Goal: Navigation & Orientation: Find specific page/section

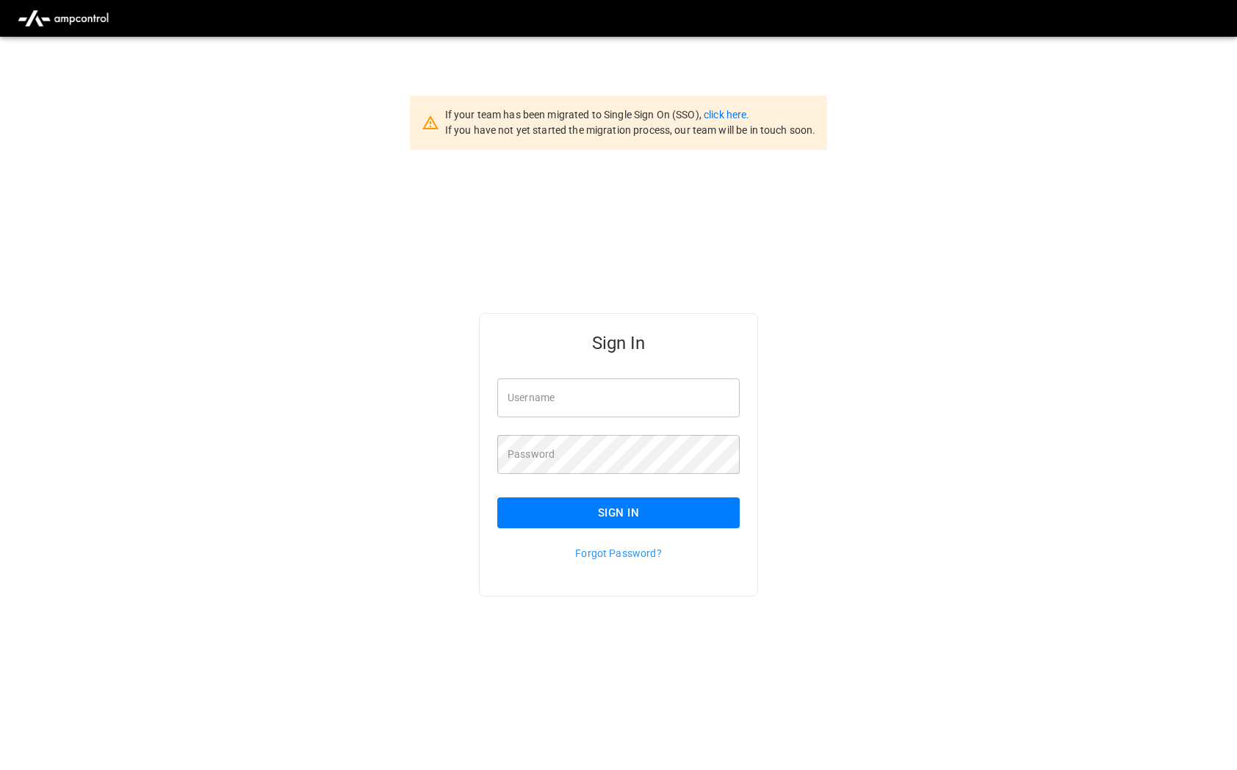
type input "**********"
click at [588, 510] on button "Sign In" at bounding box center [618, 512] width 242 height 31
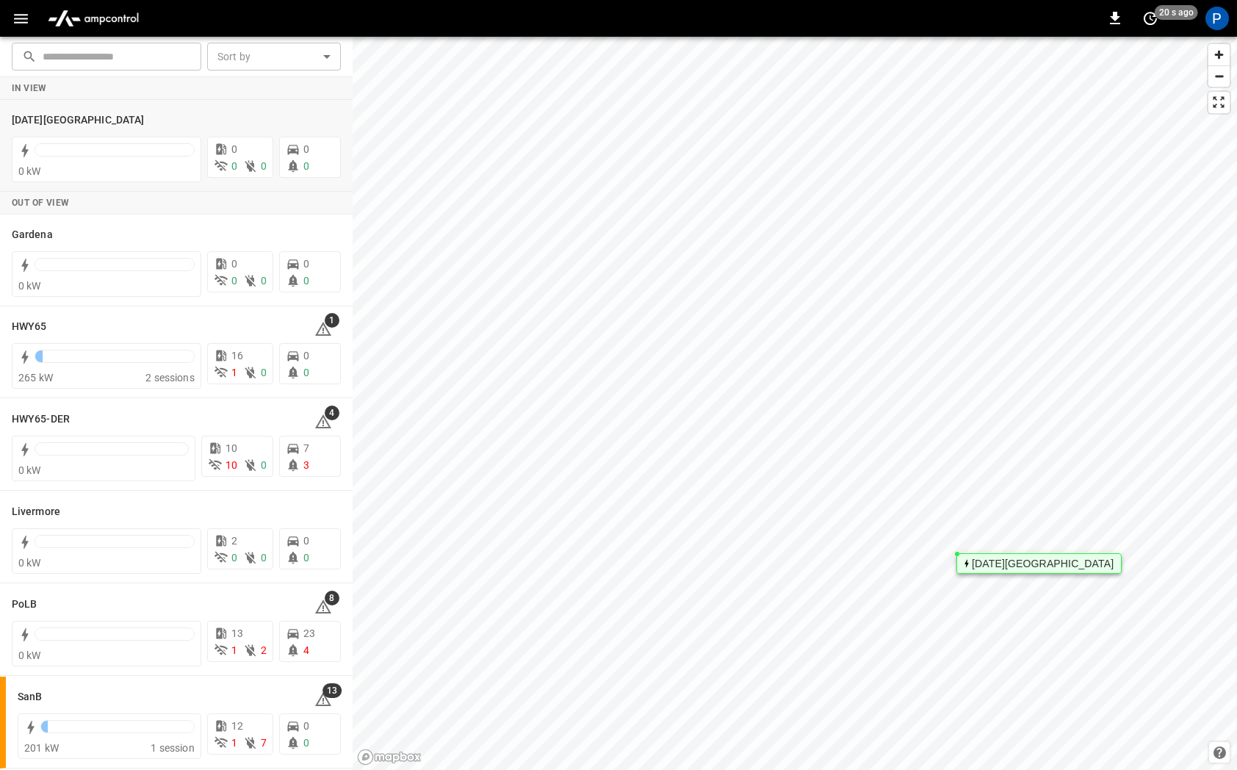
click at [988, 569] on div "[DATE][GEOGRAPHIC_DATA]" at bounding box center [1038, 563] width 165 height 21
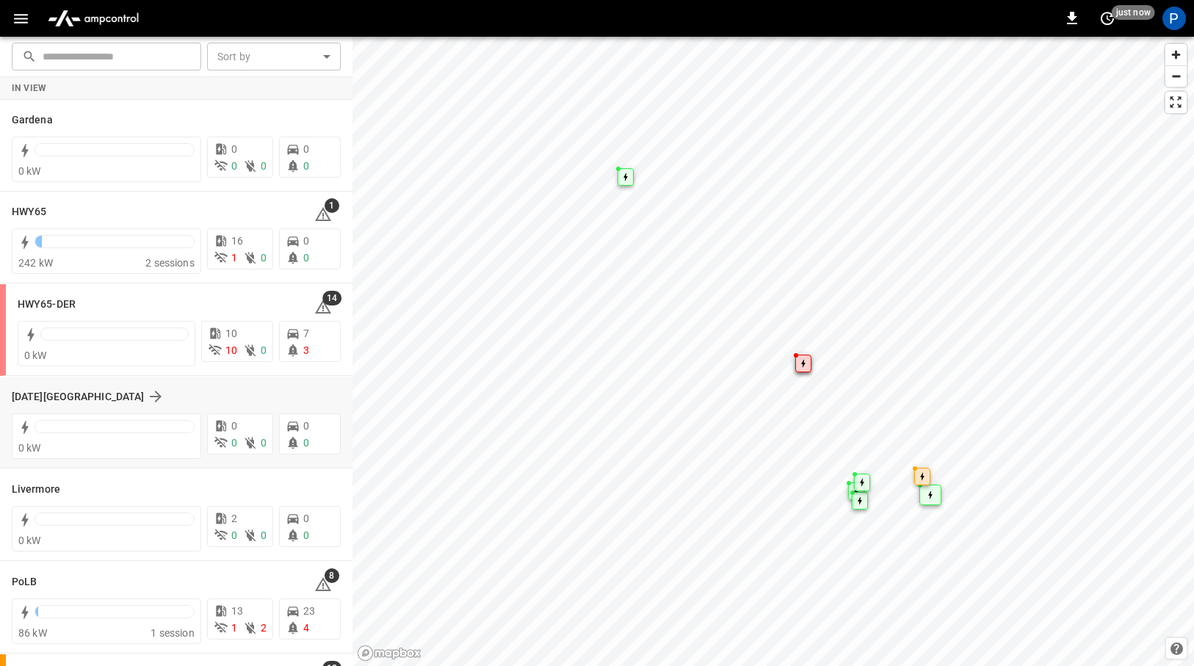
click at [187, 396] on div "[DATE][GEOGRAPHIC_DATA]" at bounding box center [167, 397] width 311 height 18
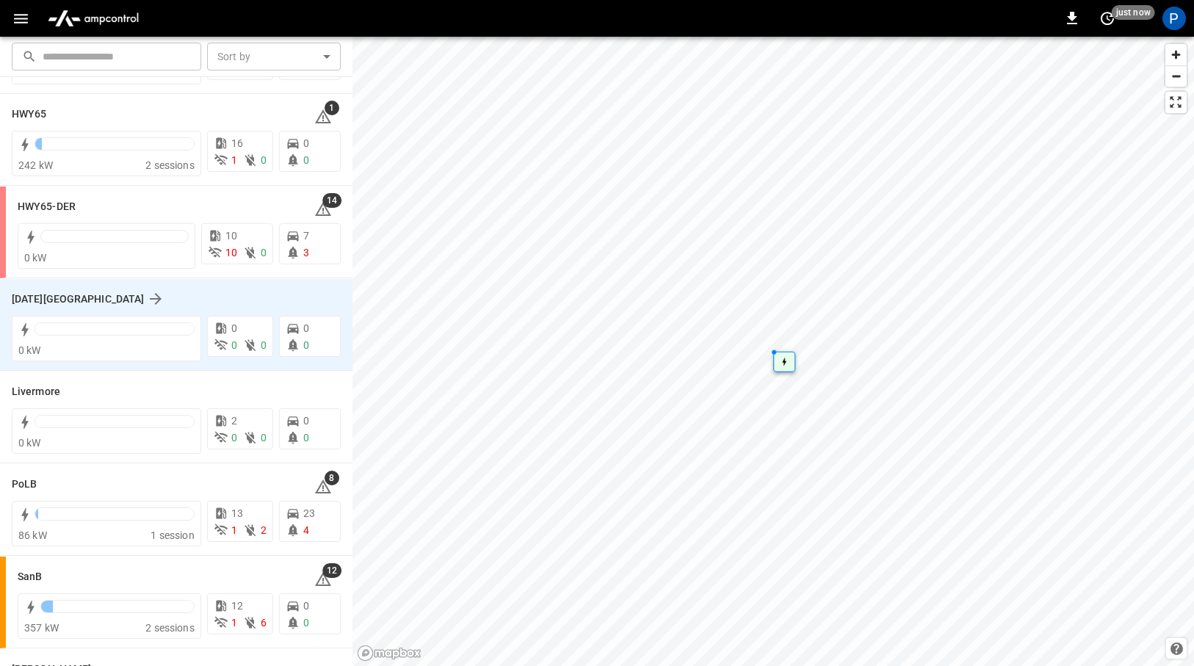
scroll to position [239, 0]
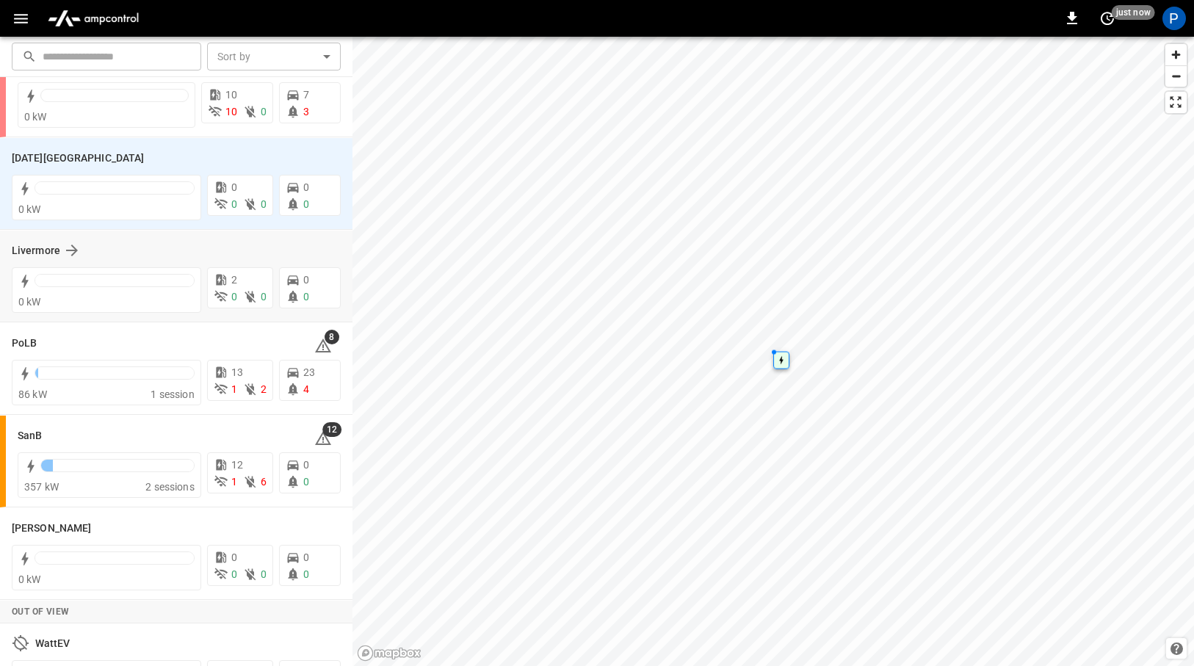
click at [192, 253] on div "Livermore" at bounding box center [167, 251] width 311 height 18
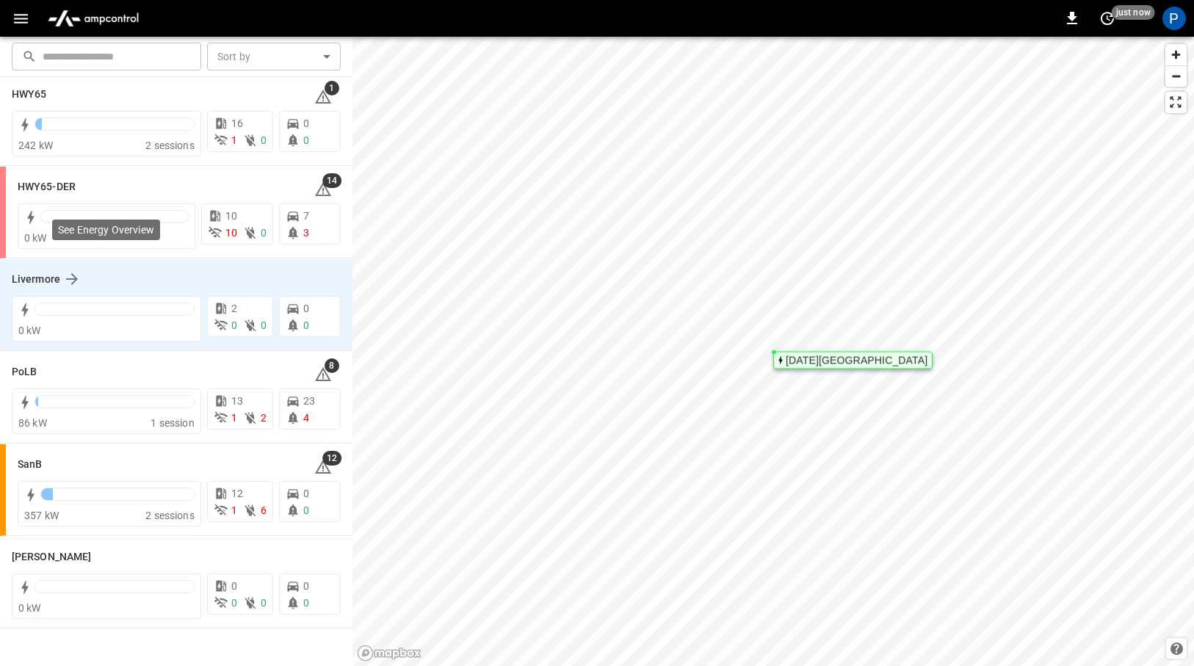
scroll to position [0, 0]
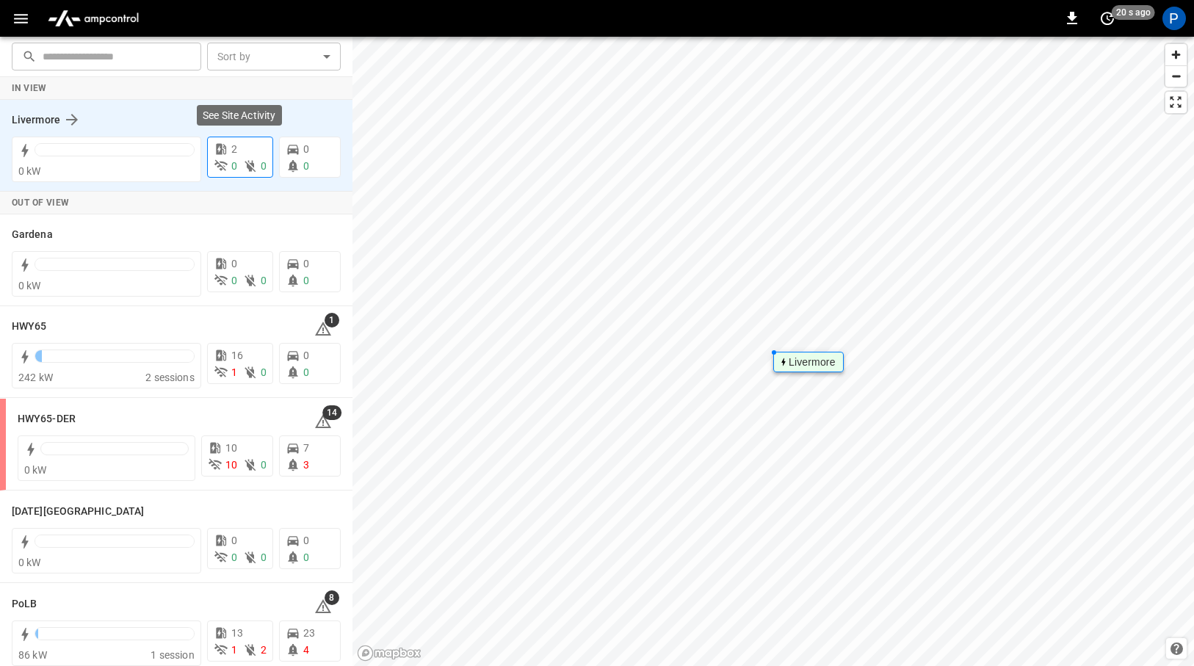
click at [236, 160] on span "0" at bounding box center [234, 166] width 6 height 12
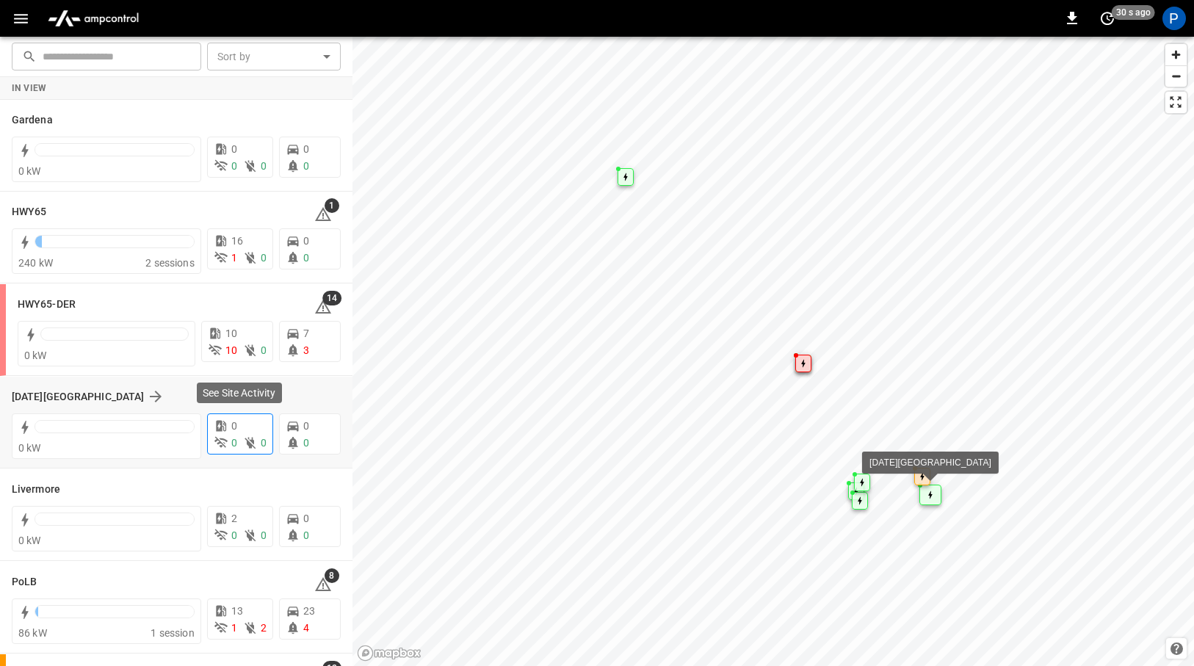
click at [243, 436] on icon at bounding box center [250, 443] width 15 height 15
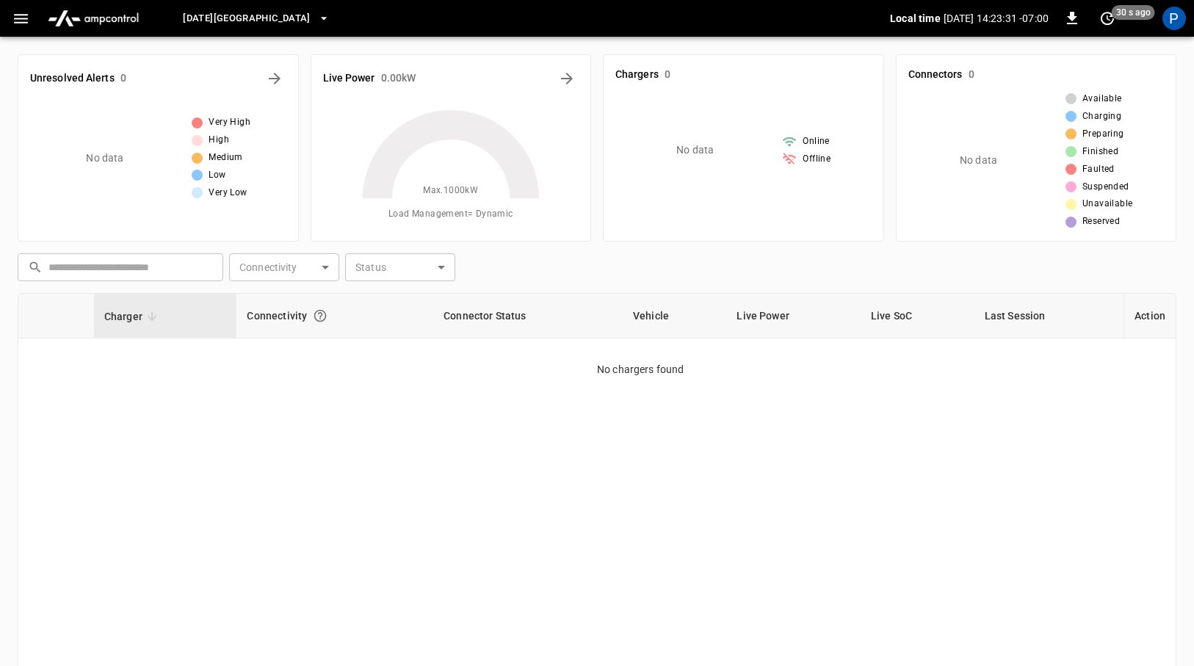
click at [494, 317] on th "Connector Status" at bounding box center [528, 316] width 190 height 45
click at [284, 327] on div "Connectivity" at bounding box center [335, 316] width 176 height 26
click at [284, 319] on div "Connectivity" at bounding box center [335, 316] width 176 height 26
click at [887, 311] on th "Live SoC" at bounding box center [918, 316] width 114 height 45
